Goal: Task Accomplishment & Management: Manage account settings

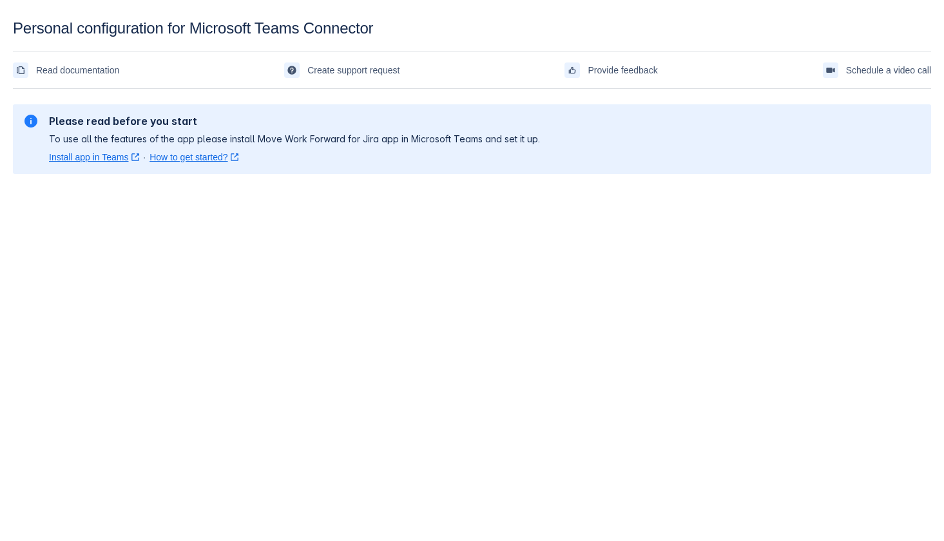
click at [681, 139] on div "Please read before you start To use all the features of the app please install …" at bounding box center [472, 139] width 898 height 49
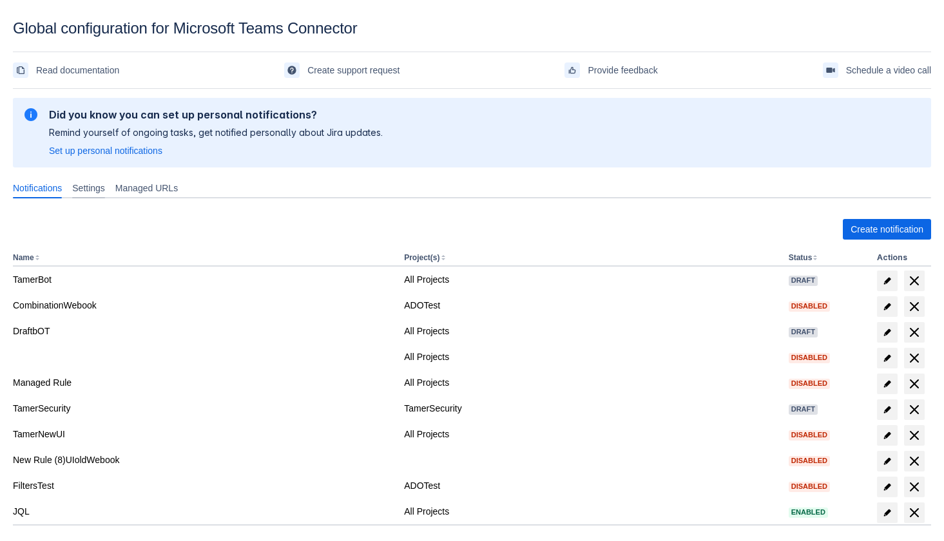
click at [101, 182] on span "Settings" at bounding box center [88, 188] width 33 height 13
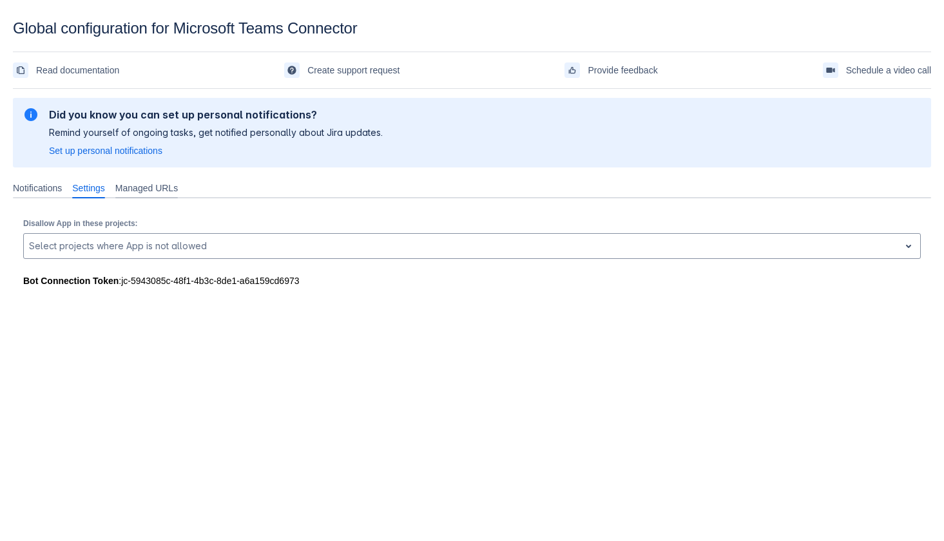
click at [141, 185] on span "Managed URLs" at bounding box center [146, 188] width 63 height 13
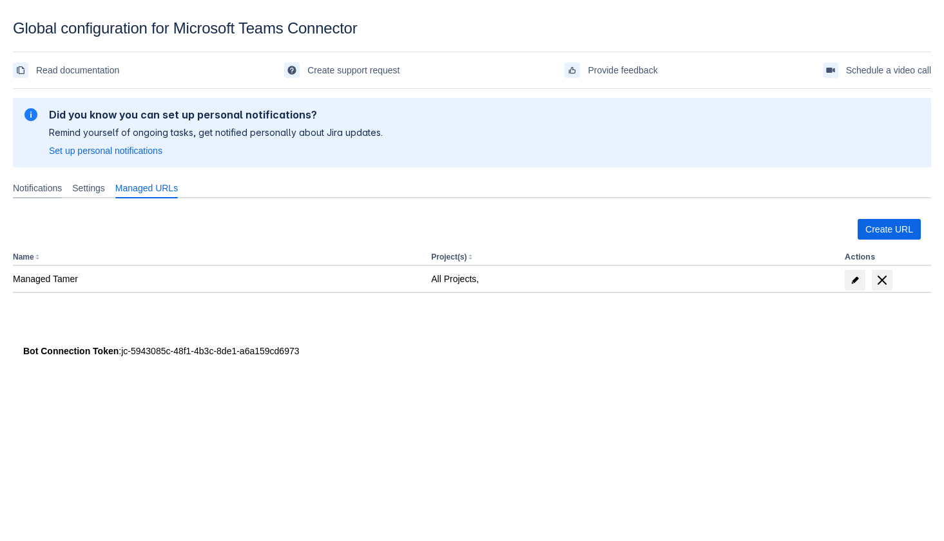
click at [43, 190] on span "Notifications" at bounding box center [37, 188] width 49 height 13
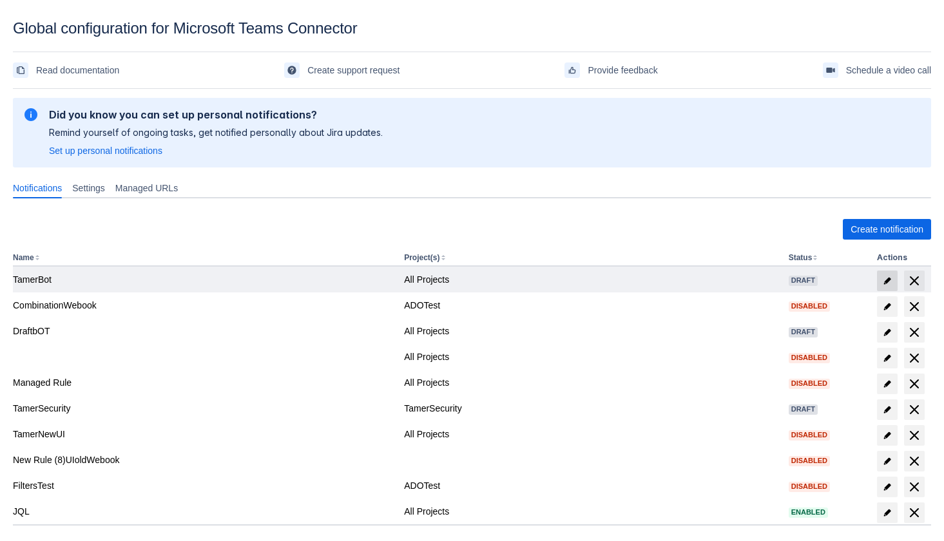
click at [884, 280] on span "edit" at bounding box center [887, 281] width 10 height 10
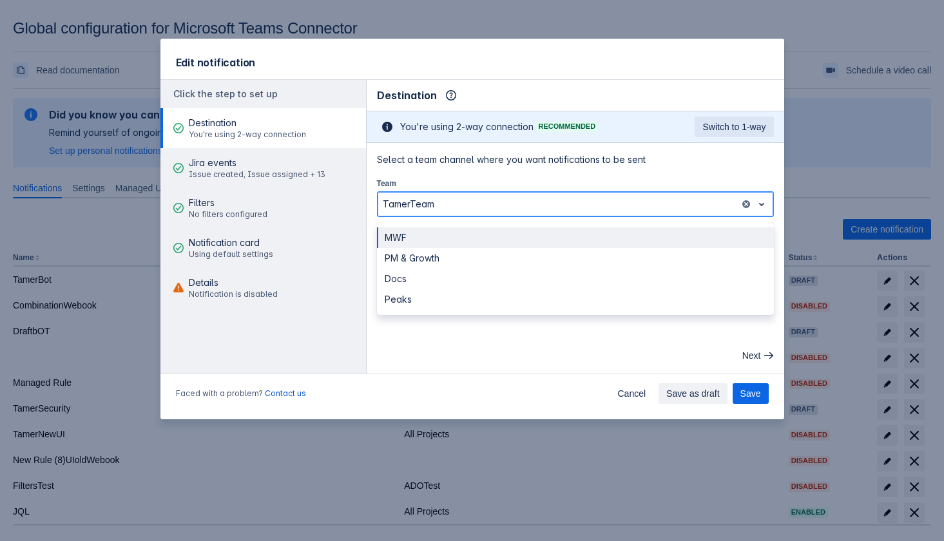
click at [621, 208] on div at bounding box center [559, 204] width 352 height 15
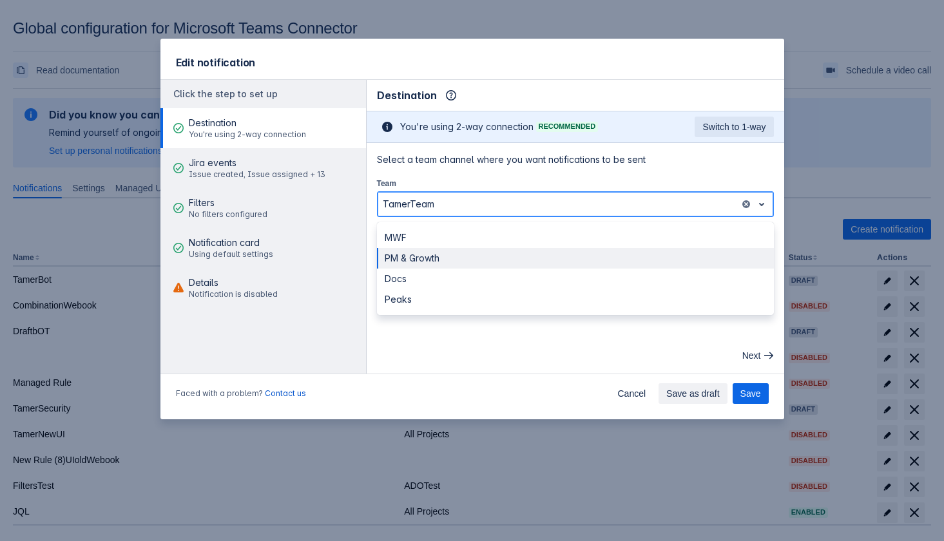
click at [606, 252] on div "PM & Growth" at bounding box center [575, 258] width 397 height 21
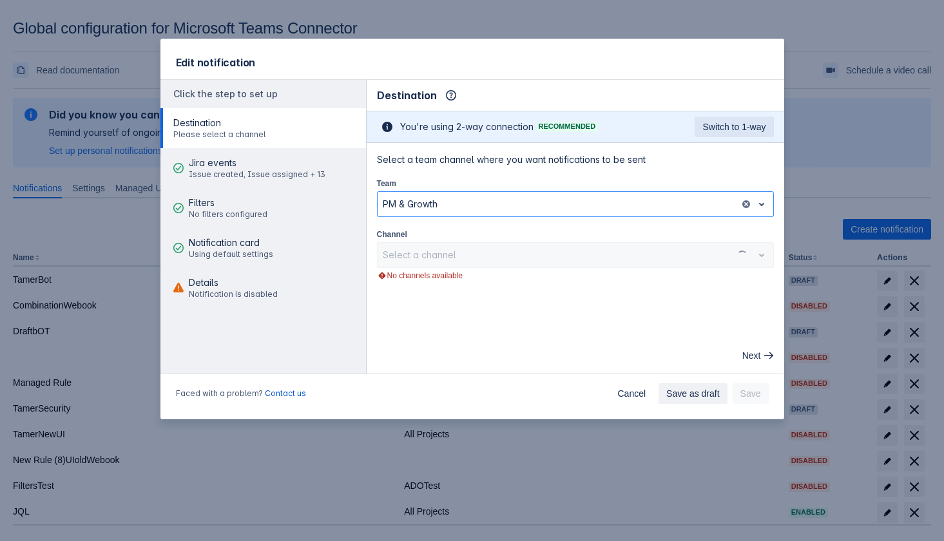
click at [605, 254] on div "Select a channel" at bounding box center [575, 255] width 397 height 26
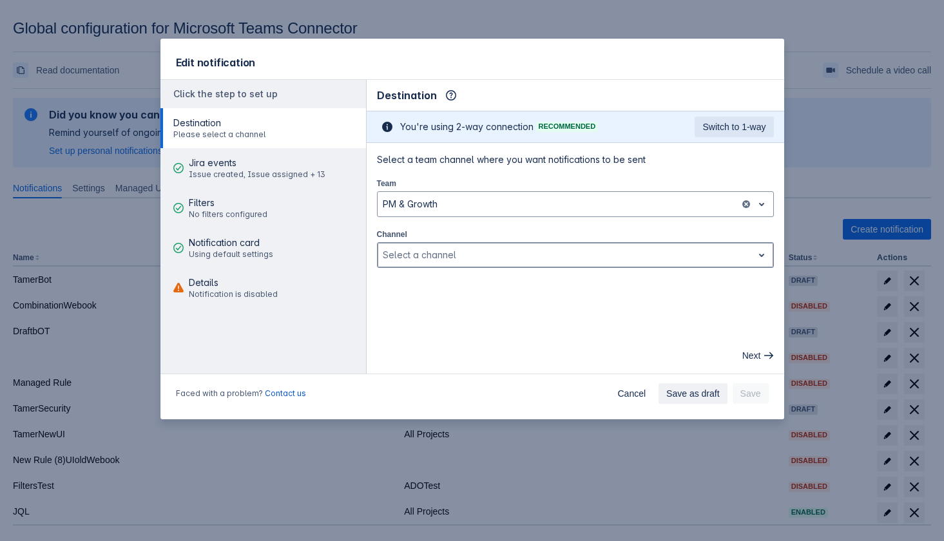
click at [605, 254] on div at bounding box center [565, 254] width 365 height 15
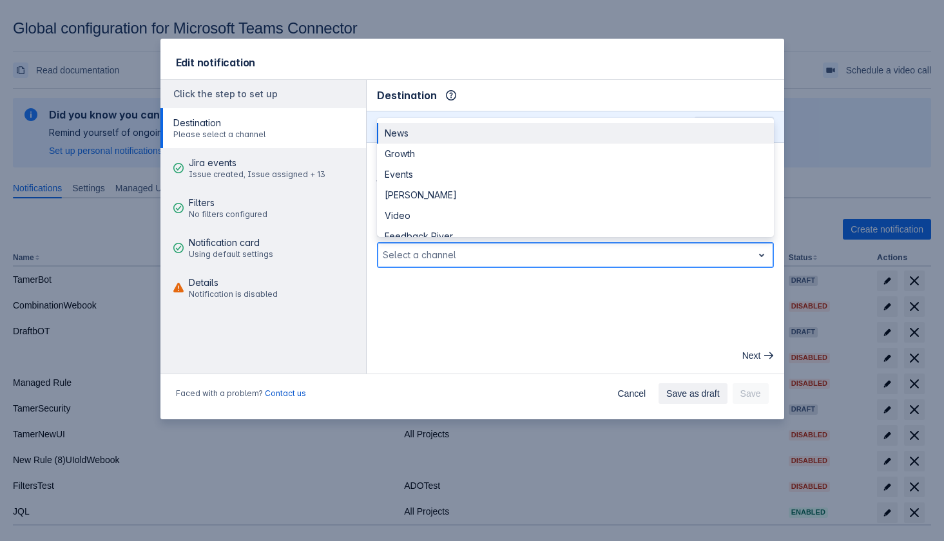
click at [605, 254] on div at bounding box center [565, 254] width 365 height 15
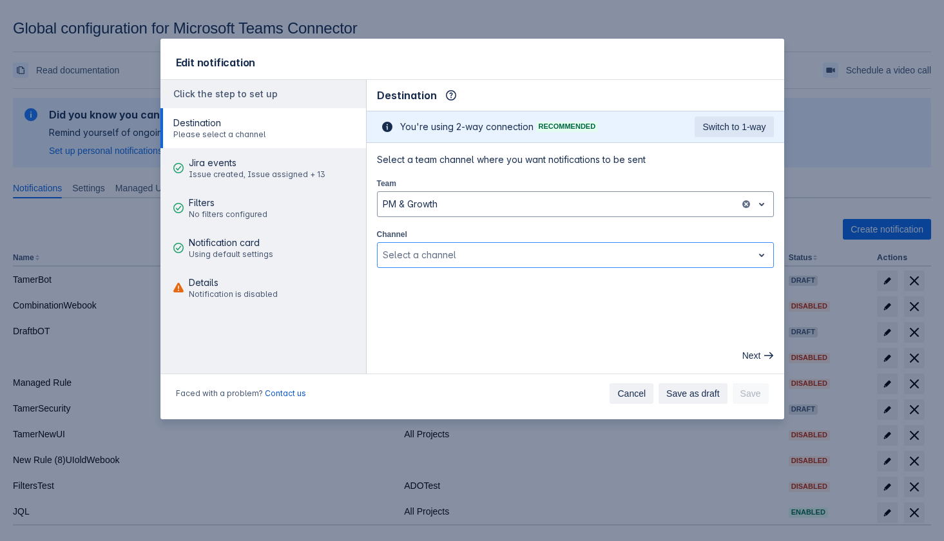
click at [631, 310] on span "Cancel" at bounding box center [631, 393] width 28 height 21
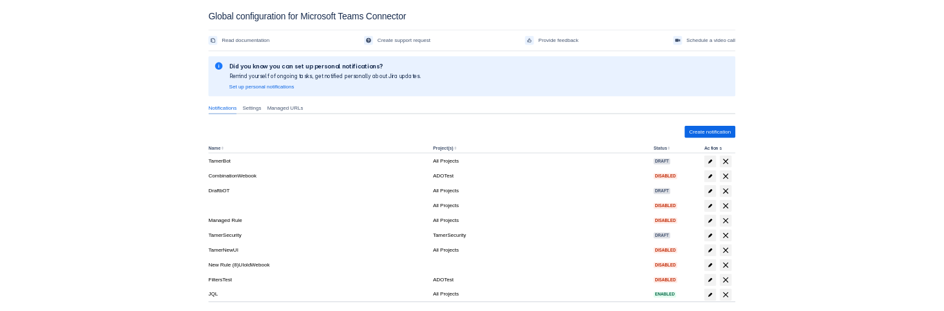
scroll to position [26, 0]
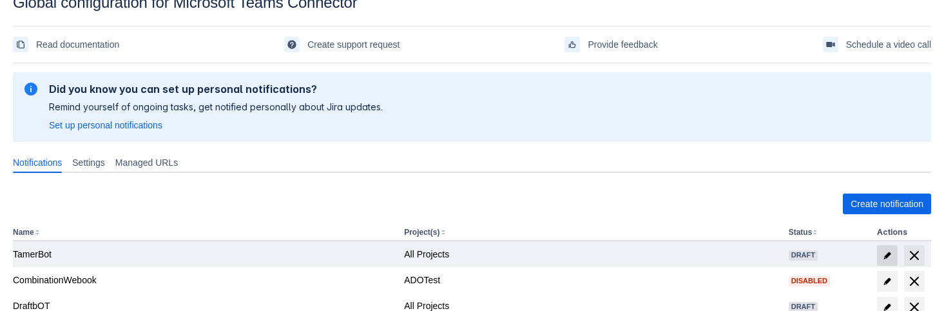
click at [887, 248] on span at bounding box center [887, 255] width 21 height 21
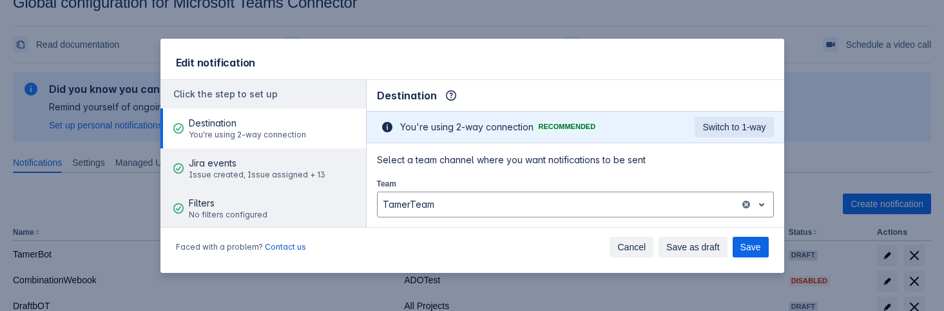
click at [634, 245] on span "Cancel" at bounding box center [631, 247] width 28 height 21
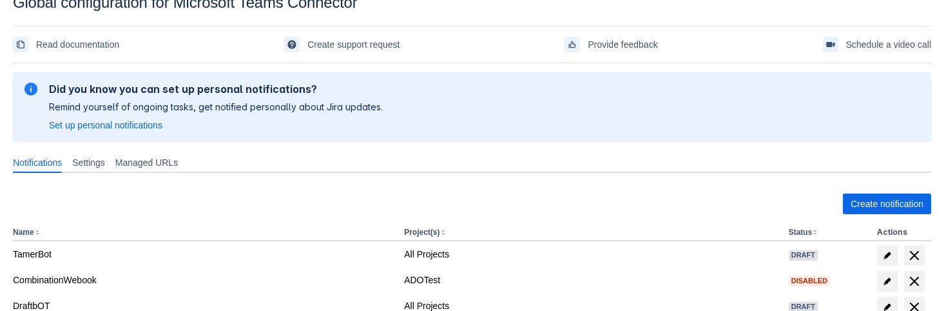
scroll to position [199, 0]
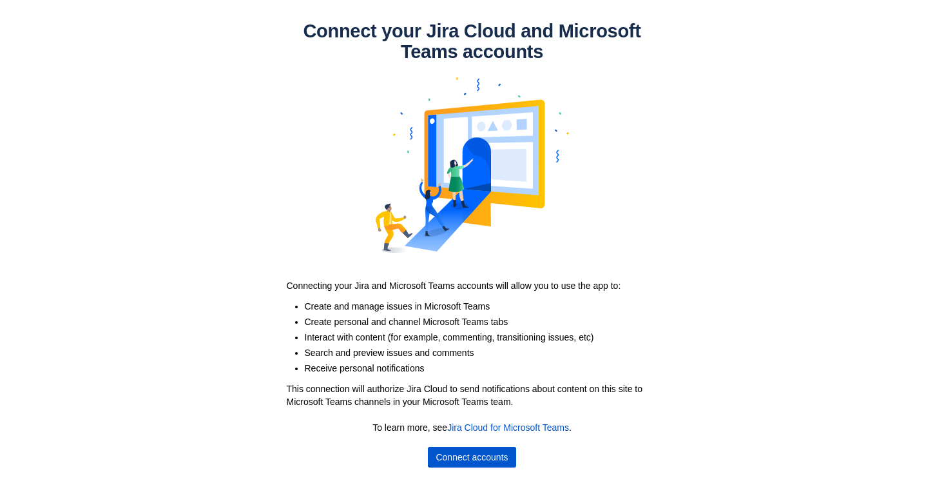
click at [475, 459] on span "Connect accounts" at bounding box center [472, 457] width 72 height 21
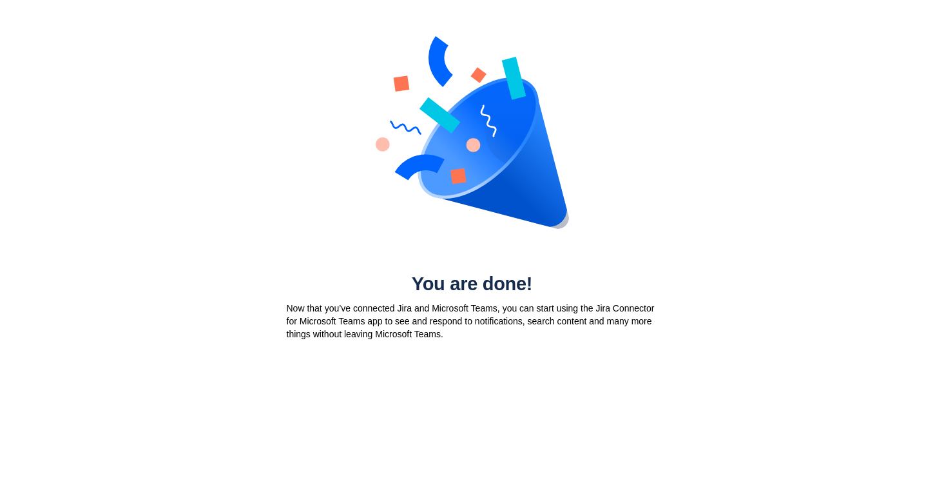
click at [465, 217] on img at bounding box center [472, 133] width 193 height 224
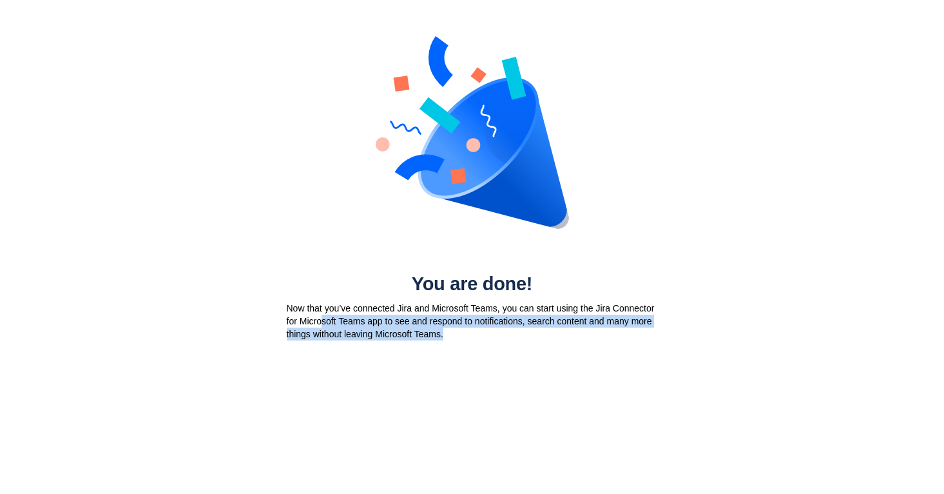
drag, startPoint x: 369, startPoint y: 318, endPoint x: 574, endPoint y: 358, distance: 208.8
click at [574, 358] on body "You are done! Now that you’ve connected Jira and Microsoft Teams, you can start…" at bounding box center [472, 247] width 944 height 494
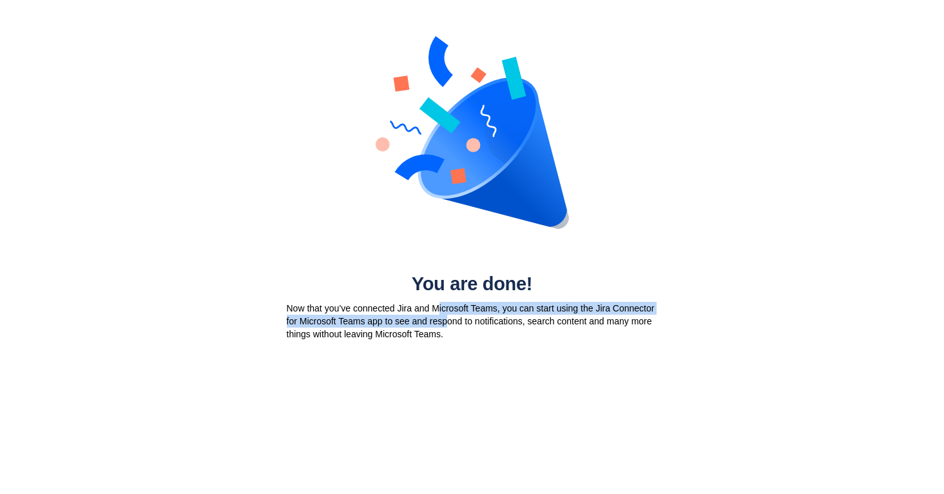
drag, startPoint x: 444, startPoint y: 303, endPoint x: 501, endPoint y: 324, distance: 60.4
click at [501, 324] on p "Now that you’ve connected Jira and Microsoft Teams, you can start using the Jir…" at bounding box center [472, 321] width 371 height 39
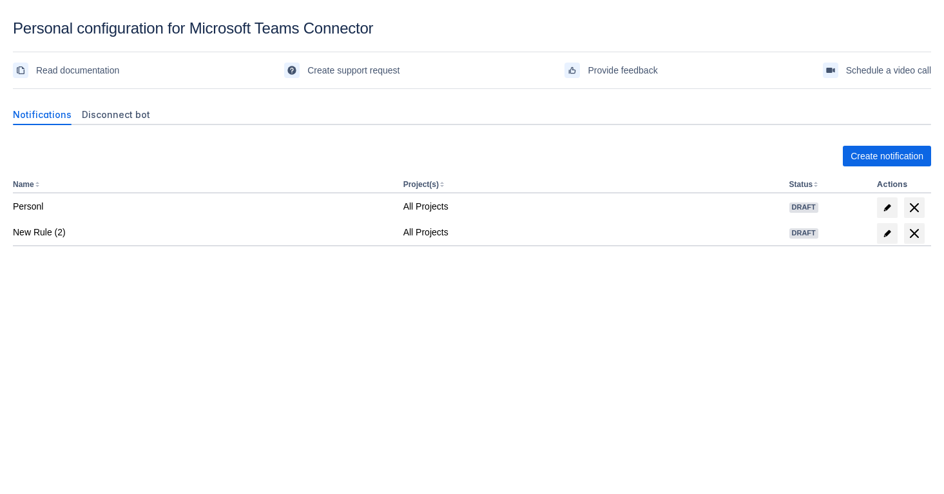
click at [495, 287] on div "Create notification Name Project(s) Status Actions Personl All Projects Draft N…" at bounding box center [472, 224] width 918 height 178
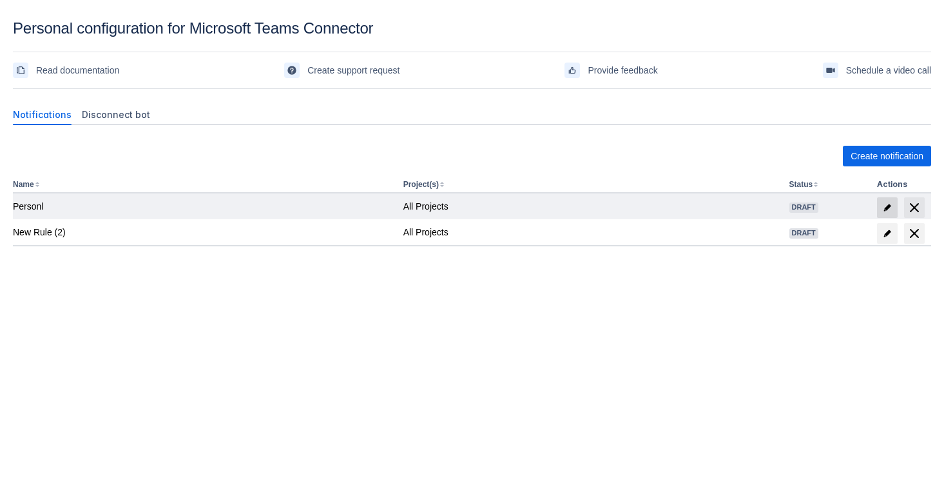
click at [891, 209] on span "edit" at bounding box center [887, 207] width 10 height 10
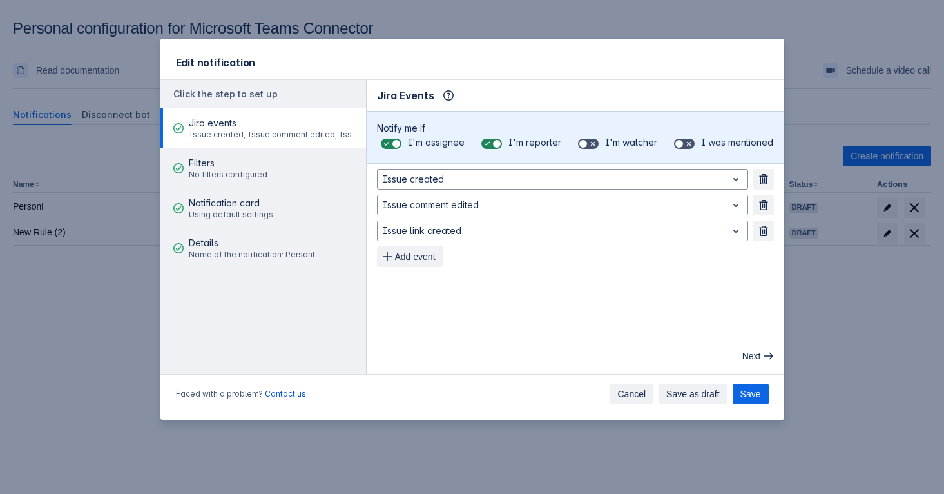
click at [611, 391] on button "Cancel" at bounding box center [632, 393] width 44 height 21
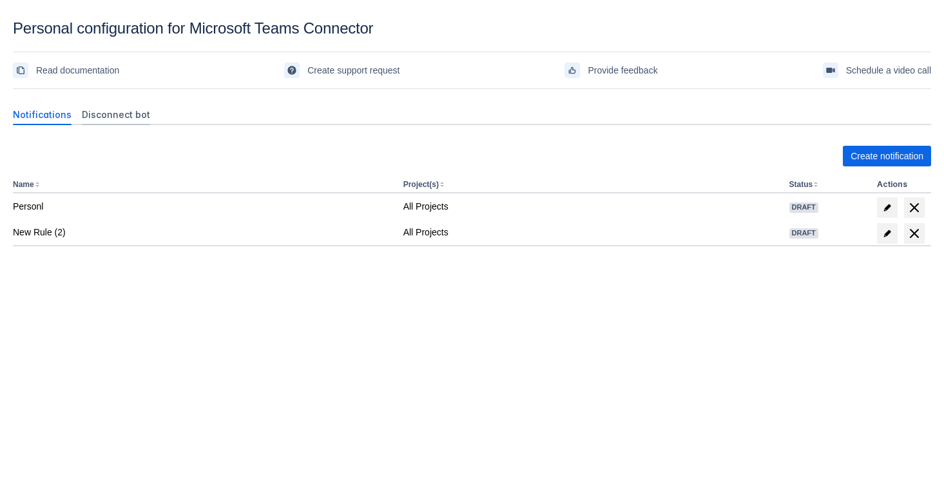
click at [95, 122] on div "Disconnect bot" at bounding box center [116, 114] width 79 height 21
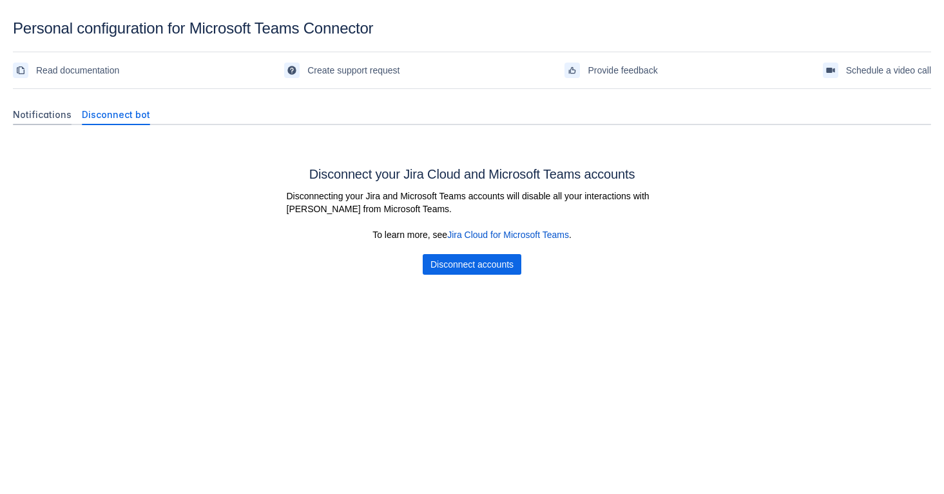
click at [55, 121] on div "Notifications" at bounding box center [42, 114] width 69 height 21
